Goal: Transaction & Acquisition: Register for event/course

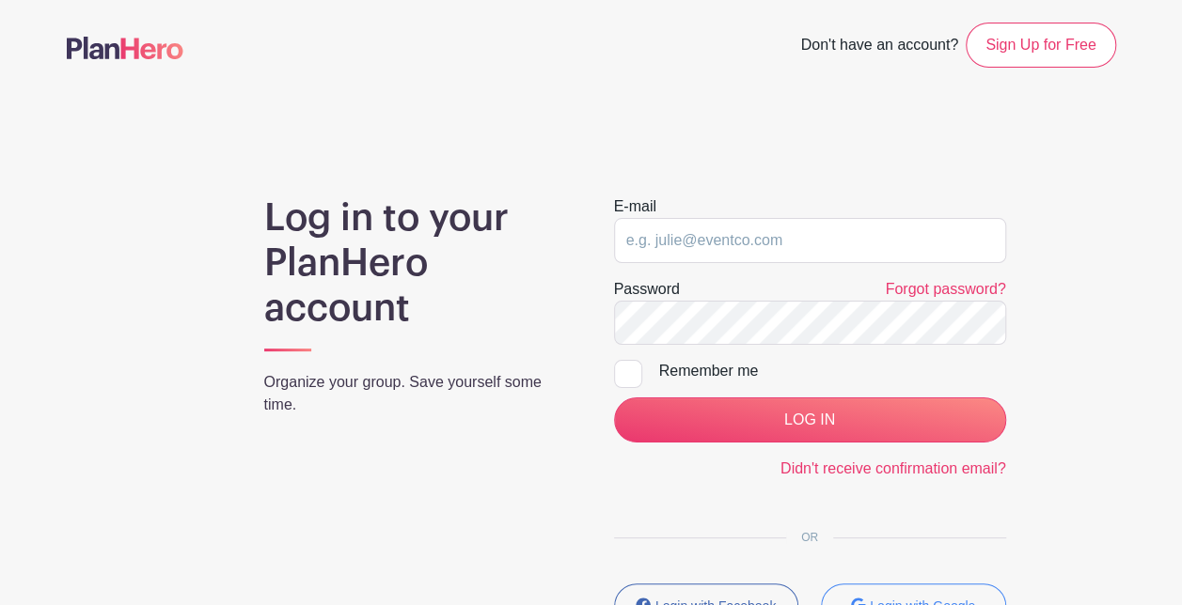
click at [680, 262] on form "E-mail Password Forgot password? Remember me LOG IN Didn't receive confirmation…" at bounding box center [810, 338] width 392 height 285
click at [683, 254] on input "email" at bounding box center [810, 240] width 392 height 45
type input "Briana@unioncountysavings.com"
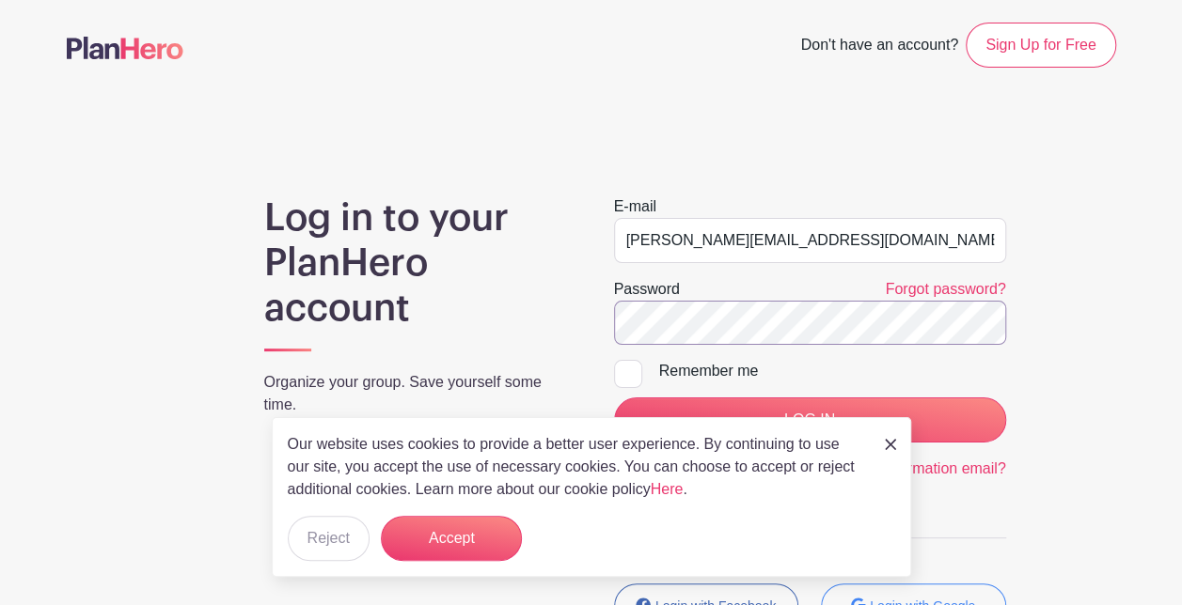
click at [614, 398] on input "LOG IN" at bounding box center [810, 420] width 392 height 45
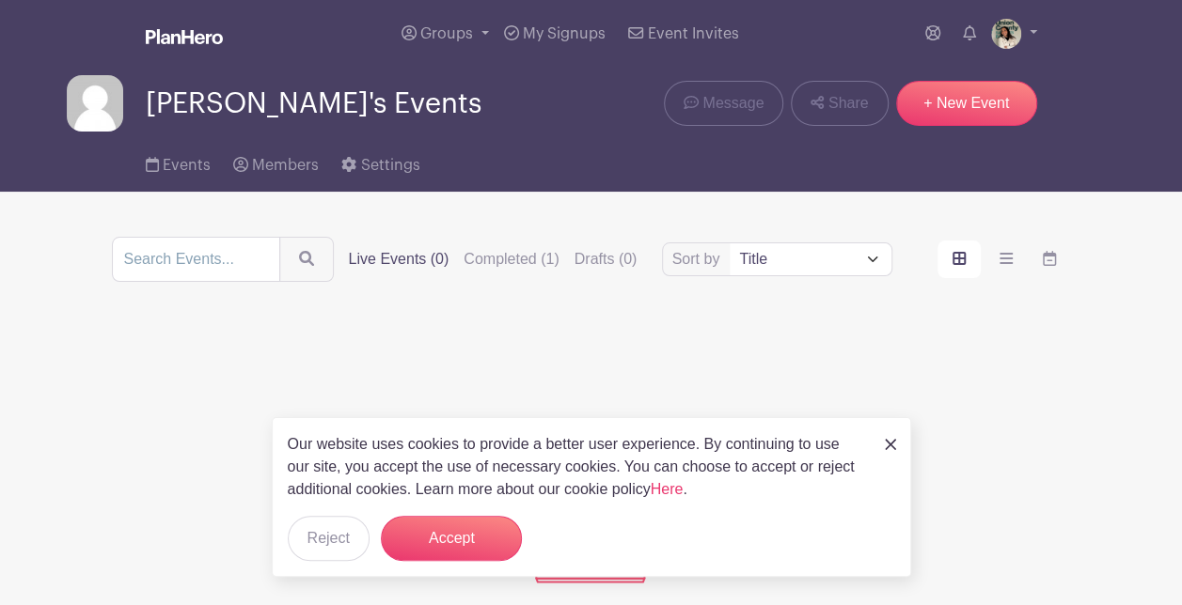
click at [901, 446] on div "Our website uses cookies to provide a better user experience. By continuing to …" at bounding box center [591, 497] width 639 height 160
click at [893, 447] on img at bounding box center [890, 444] width 11 height 11
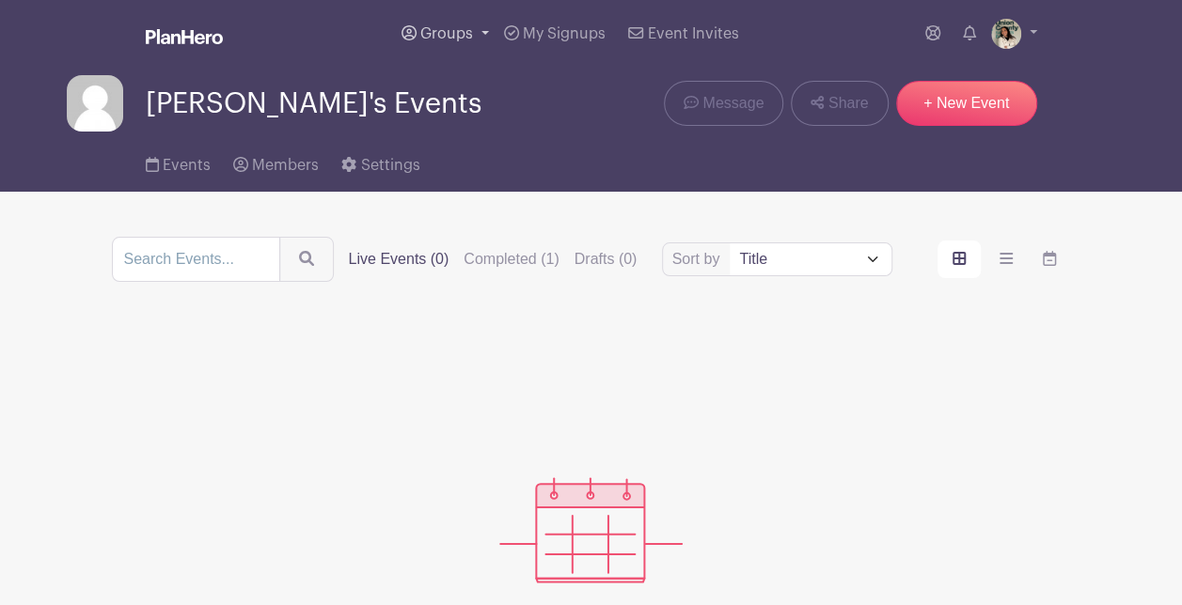
click at [400, 15] on link "Groups" at bounding box center [445, 34] width 102 height 68
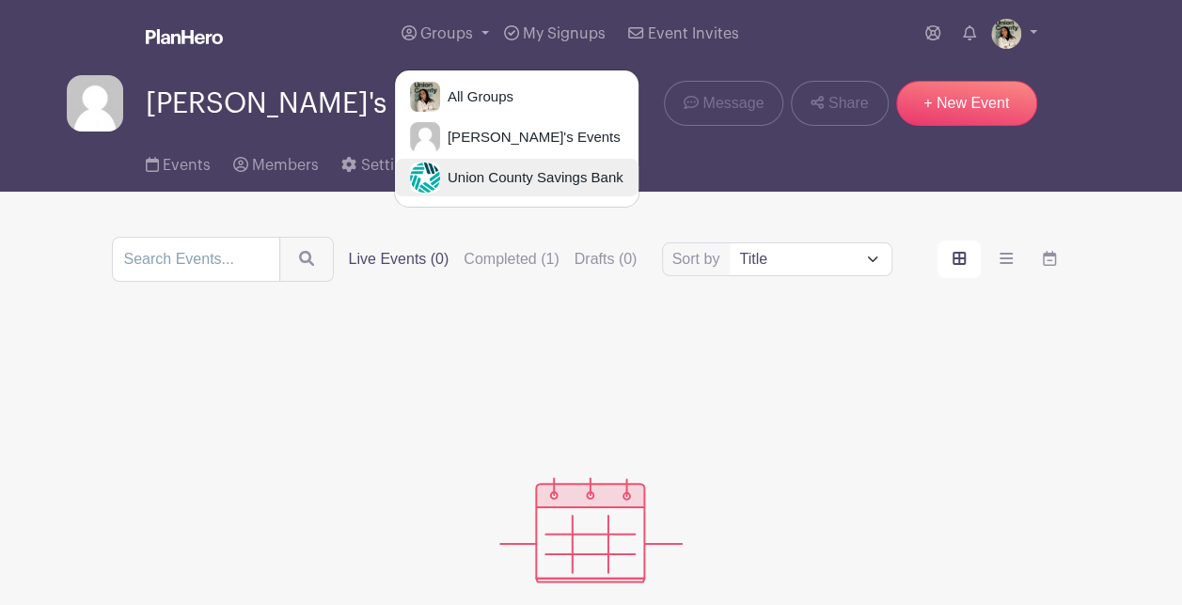
click at [492, 168] on span "Union County Savings Bank" at bounding box center [531, 178] width 183 height 22
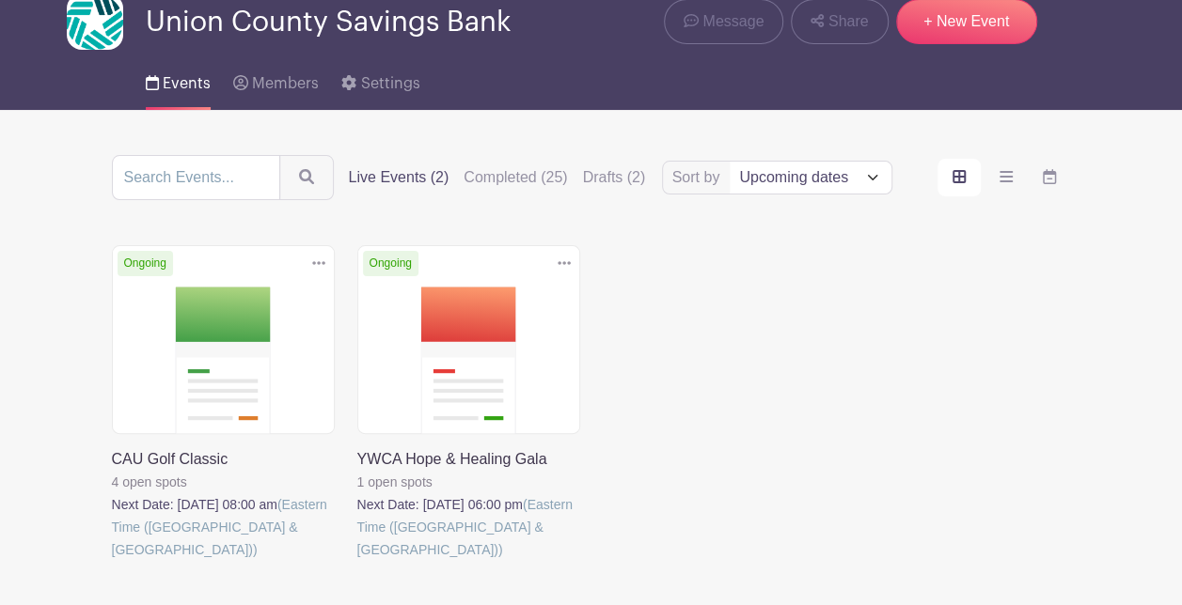
scroll to position [184, 0]
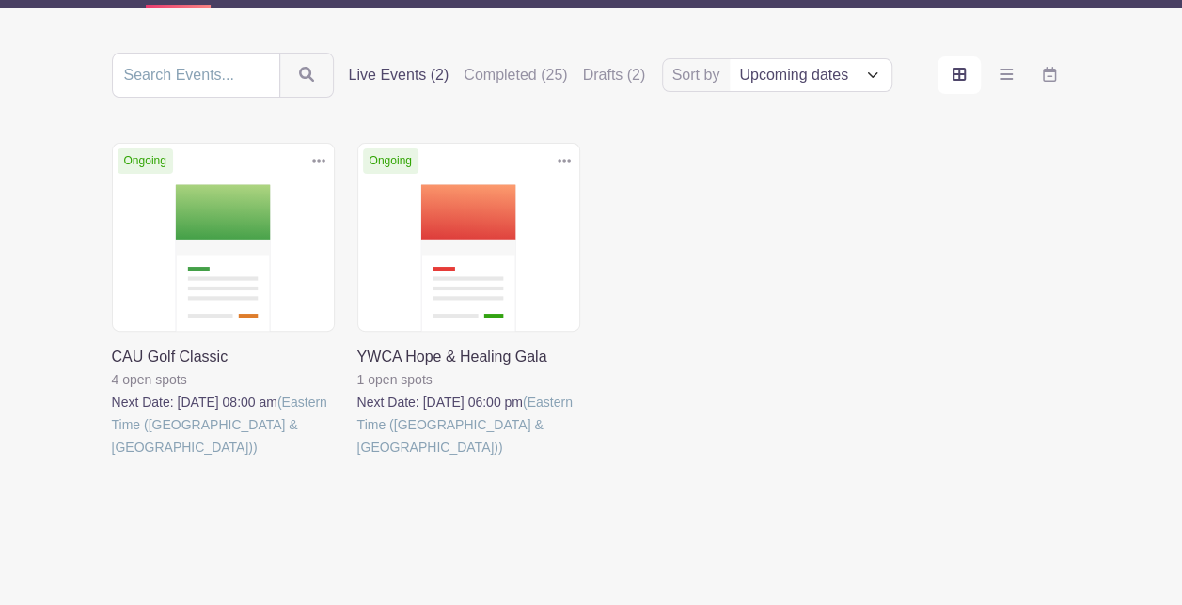
click at [357, 459] on link at bounding box center [357, 459] width 0 height 0
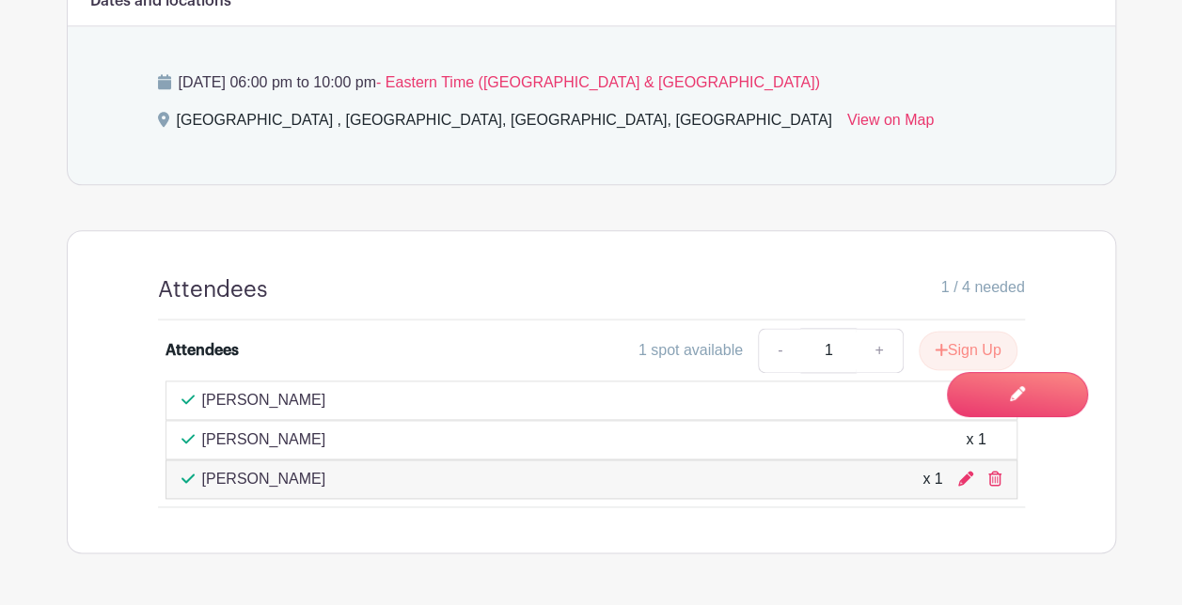
scroll to position [1076, 0]
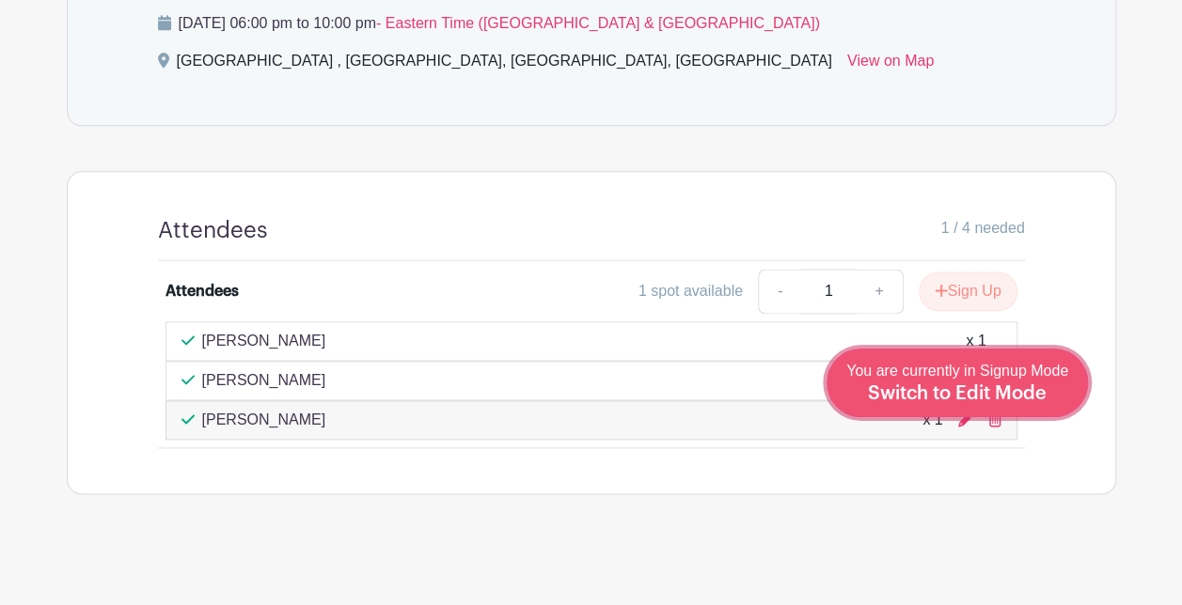
click at [1028, 399] on span "Switch to Edit Mode" at bounding box center [957, 393] width 179 height 19
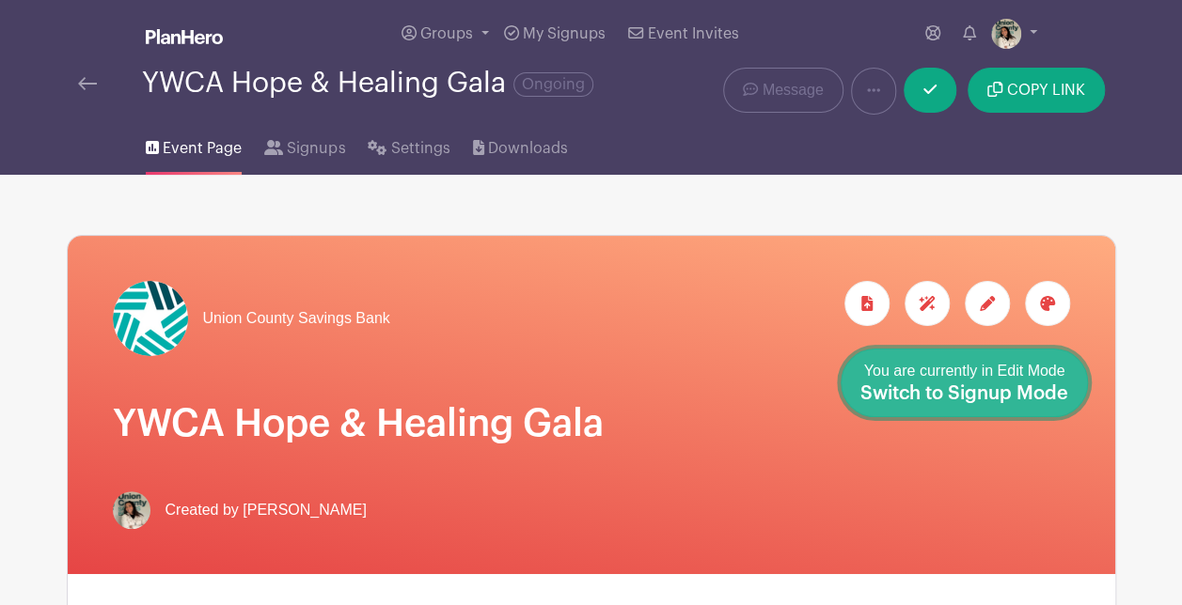
click at [1056, 387] on span "Switch to Signup Mode" at bounding box center [964, 393] width 208 height 19
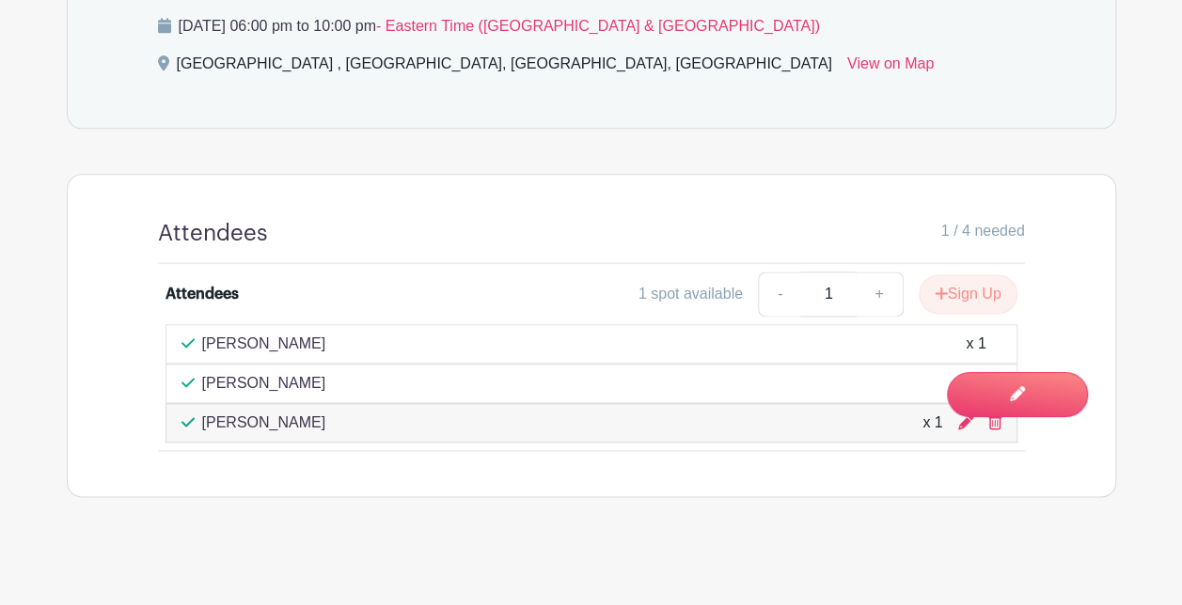
scroll to position [1076, 0]
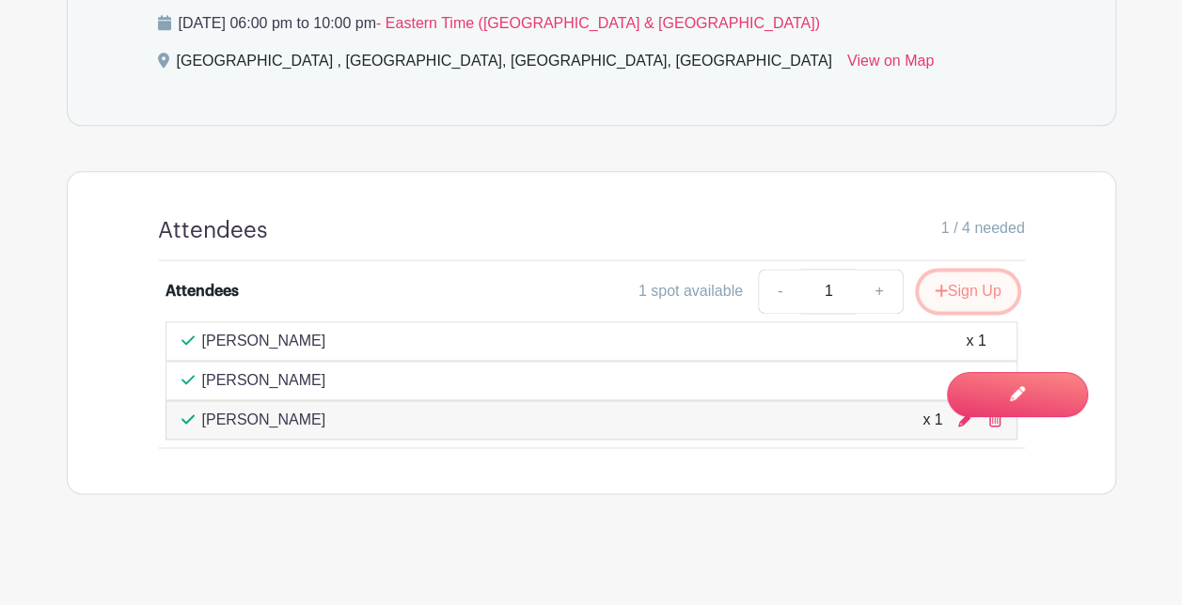
click at [970, 288] on button "Sign Up" at bounding box center [967, 291] width 99 height 39
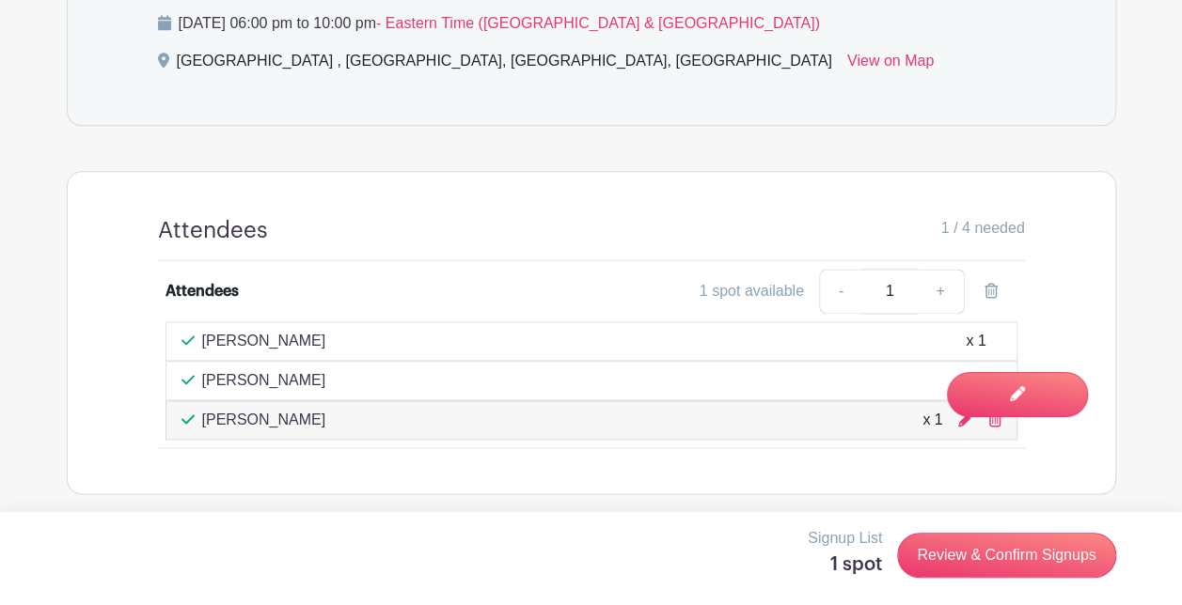
click at [1041, 579] on div "Signup List 1 spot Review & Confirm Signups" at bounding box center [591, 555] width 1049 height 56
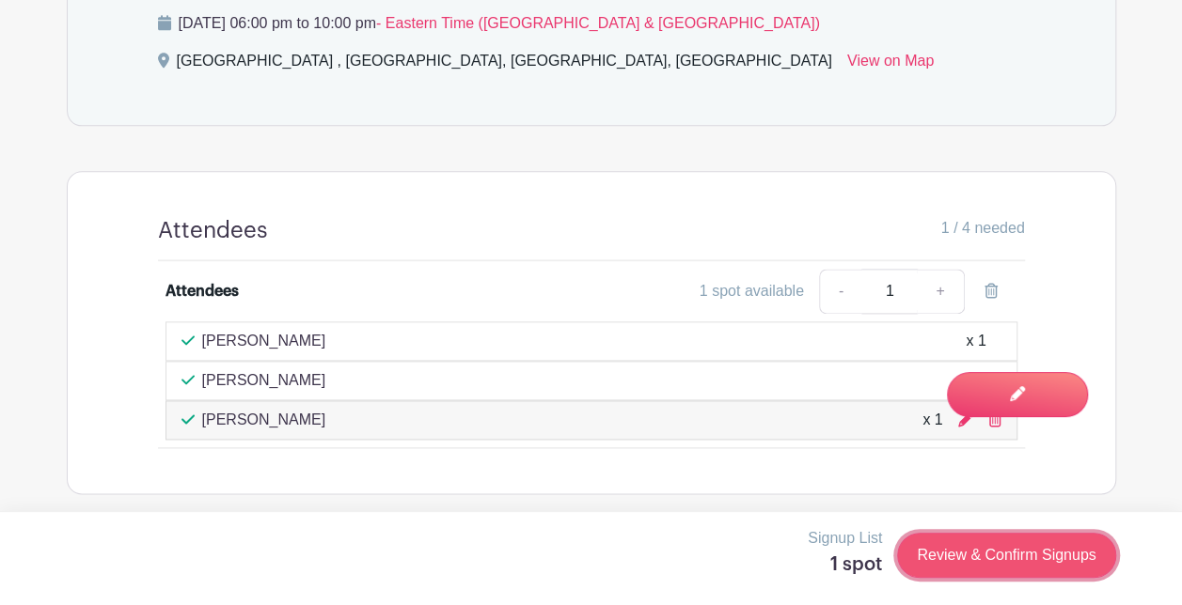
click at [1044, 564] on link "Review & Confirm Signups" at bounding box center [1006, 555] width 218 height 45
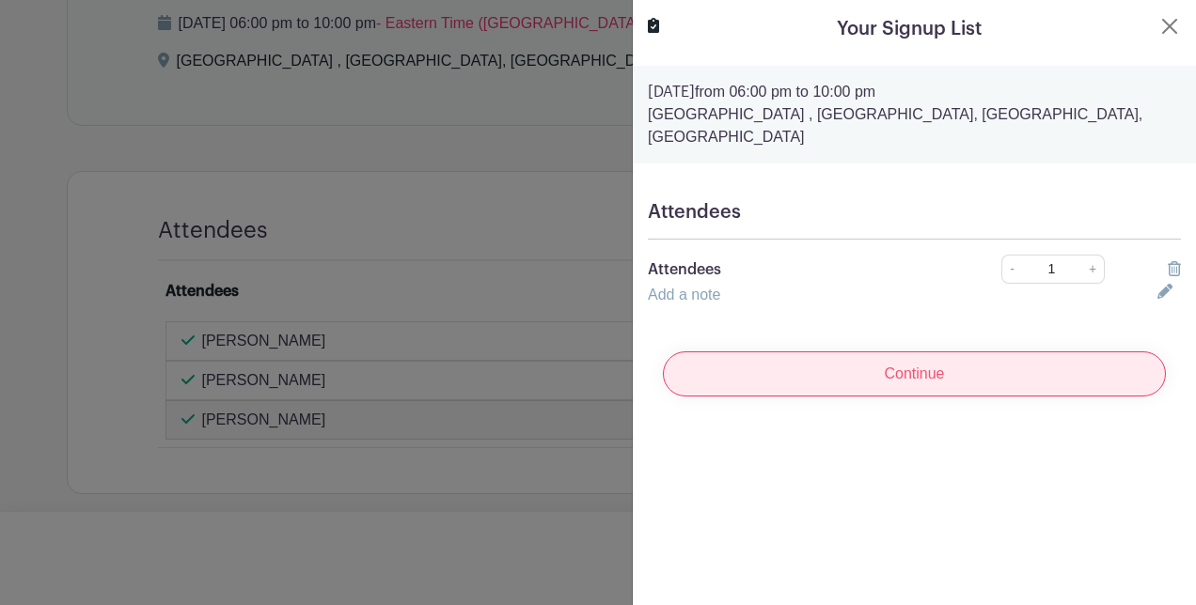
click at [834, 361] on input "Continue" at bounding box center [914, 374] width 503 height 45
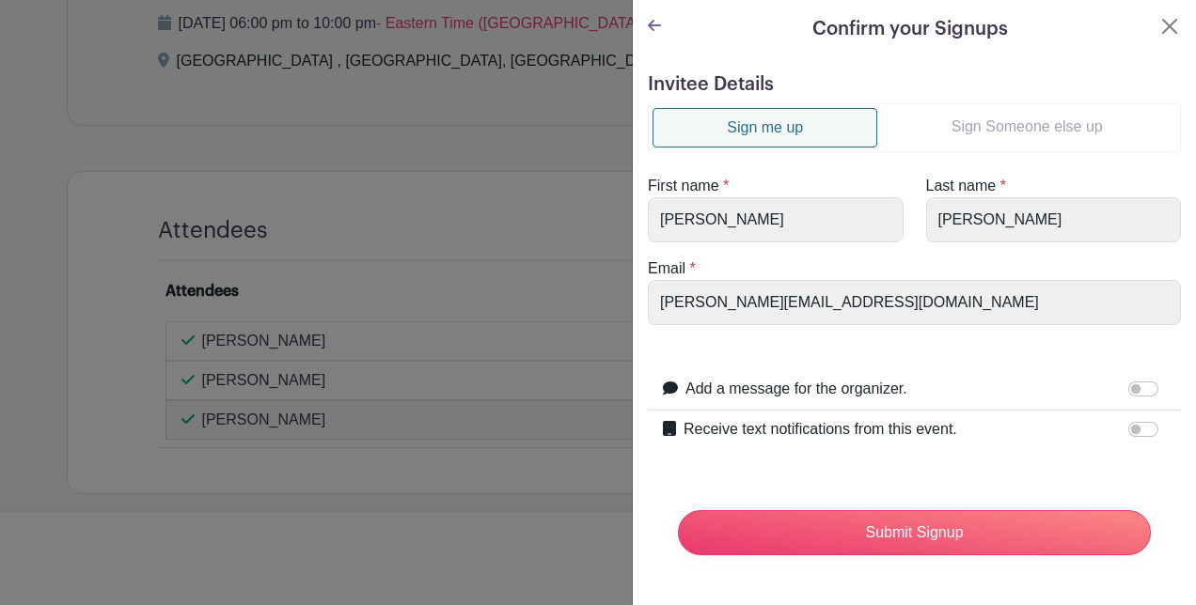
click at [995, 137] on link "Sign Someone else up" at bounding box center [1026, 127] width 299 height 38
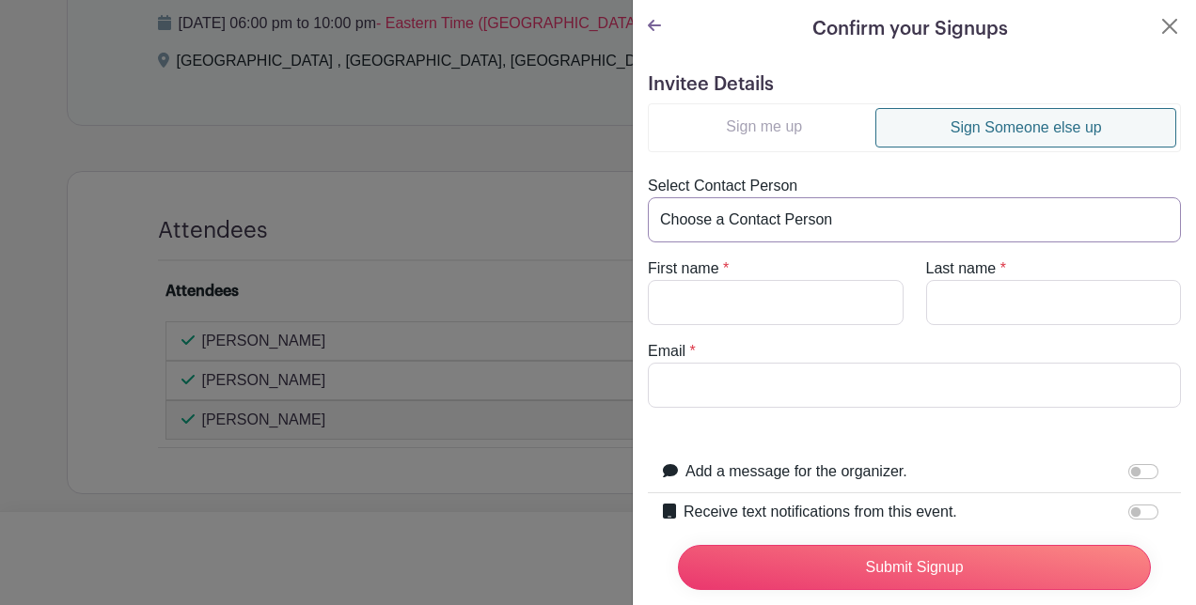
click at [799, 218] on select "Choose a Contact Person [PERSON_NAME] ([EMAIL_ADDRESS][DOMAIN_NAME]) [PERSON_NA…" at bounding box center [914, 219] width 533 height 45
click at [769, 218] on select "Choose a Contact Person [PERSON_NAME] ([EMAIL_ADDRESS][DOMAIN_NAME]) [PERSON_NA…" at bounding box center [914, 219] width 533 height 45
click at [737, 318] on input "First name" at bounding box center [776, 302] width 256 height 45
type input "[PERSON_NAME]"
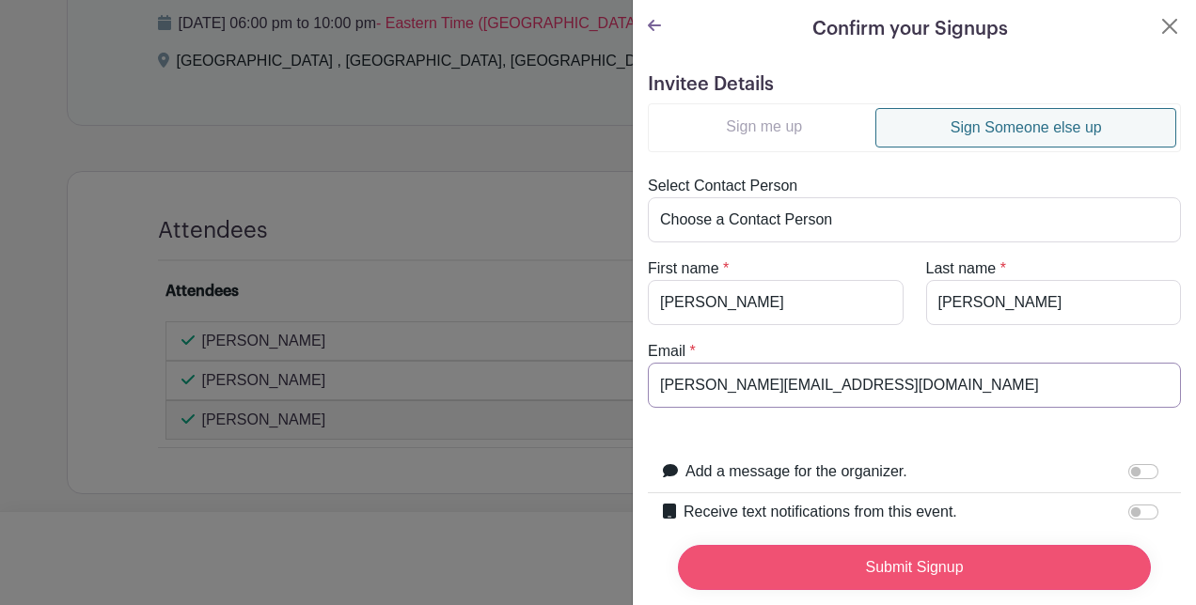
type input "[PERSON_NAME][EMAIL_ADDRESS][DOMAIN_NAME]"
click at [968, 546] on input "Submit Signup" at bounding box center [914, 567] width 473 height 45
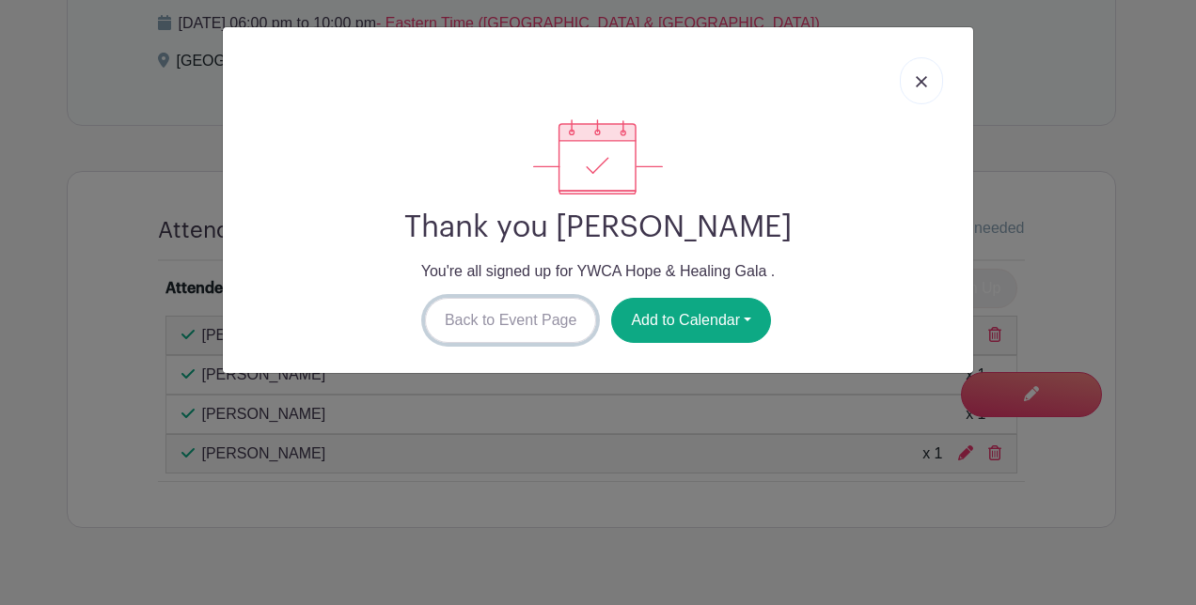
click at [495, 326] on link "Back to Event Page" at bounding box center [511, 320] width 172 height 45
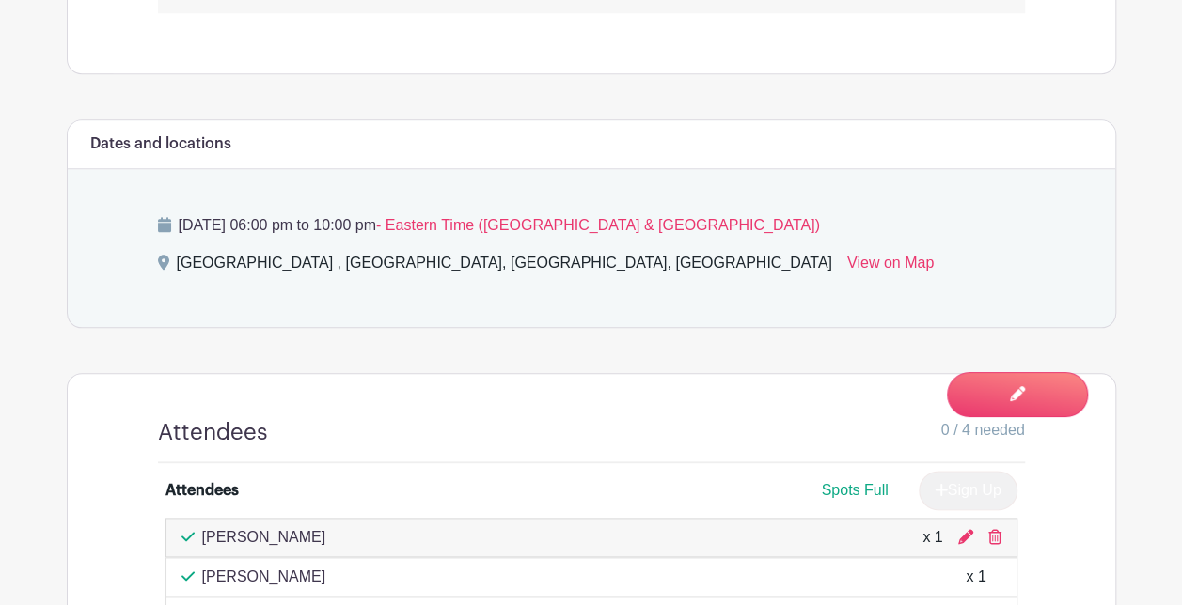
scroll to position [1109, 0]
